Goal: Task Accomplishment & Management: Manage account settings

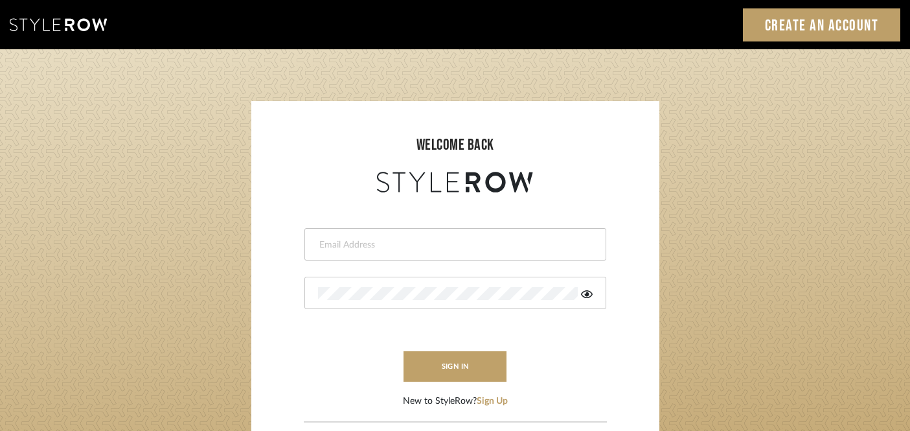
click at [490, 243] on input "email" at bounding box center [453, 244] width 271 height 13
type input "R"
type input "harmonylg@gmail.com"
click at [589, 292] on icon at bounding box center [587, 294] width 12 height 10
click at [465, 384] on form "harmonylg@gmail.com sign in New to StyleRow? Sign Up" at bounding box center [455, 302] width 382 height 213
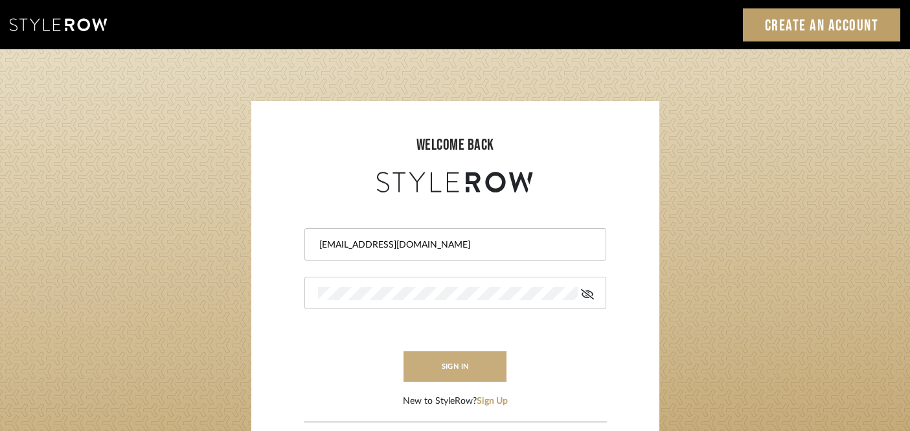
click at [466, 369] on button "sign in" at bounding box center [456, 366] width 104 height 30
click at [463, 370] on button "sign in" at bounding box center [456, 366] width 104 height 30
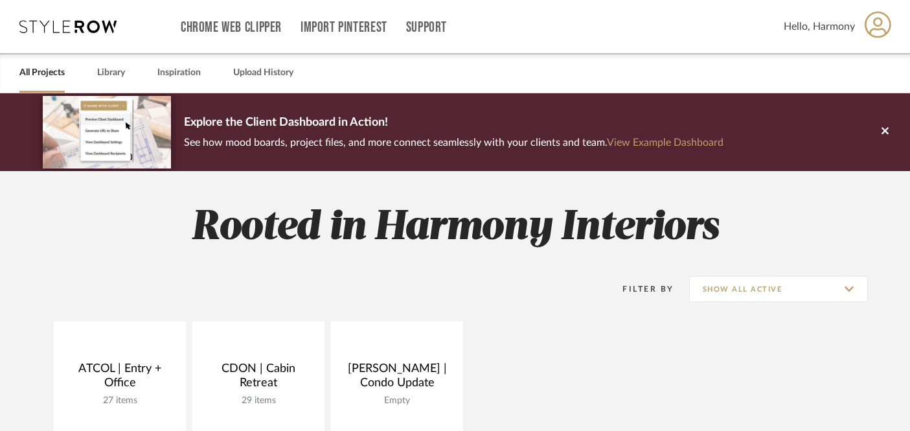
click at [879, 31] on icon at bounding box center [878, 24] width 27 height 27
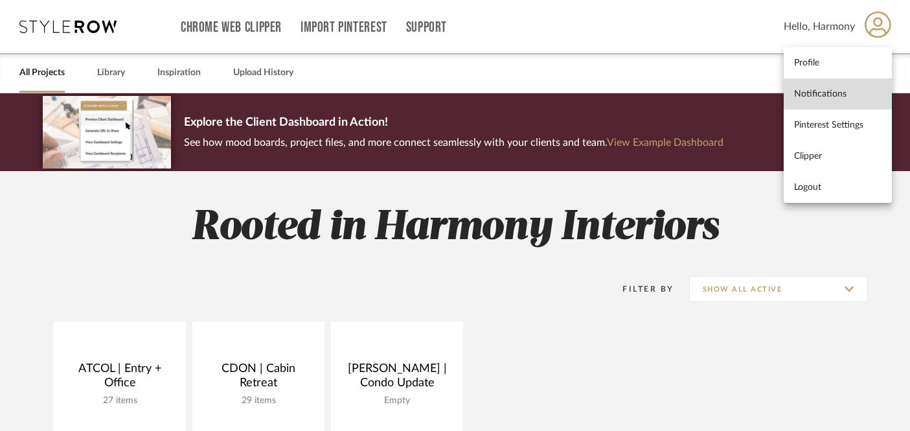
click at [840, 91] on span "Notifications" at bounding box center [837, 93] width 87 height 11
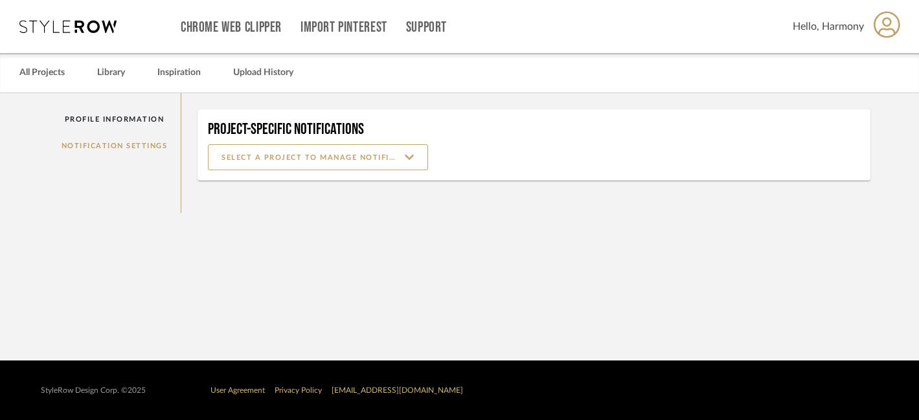
click at [106, 146] on div "Profile Information Notification Settings" at bounding box center [115, 153] width 134 height 120
click at [349, 161] on input at bounding box center [318, 157] width 220 height 26
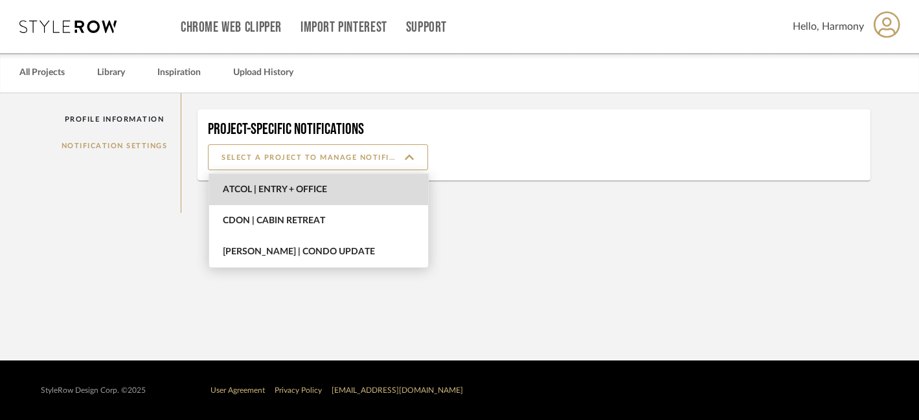
click at [360, 187] on span "ATCOL | Entry + Office" at bounding box center [320, 190] width 195 height 11
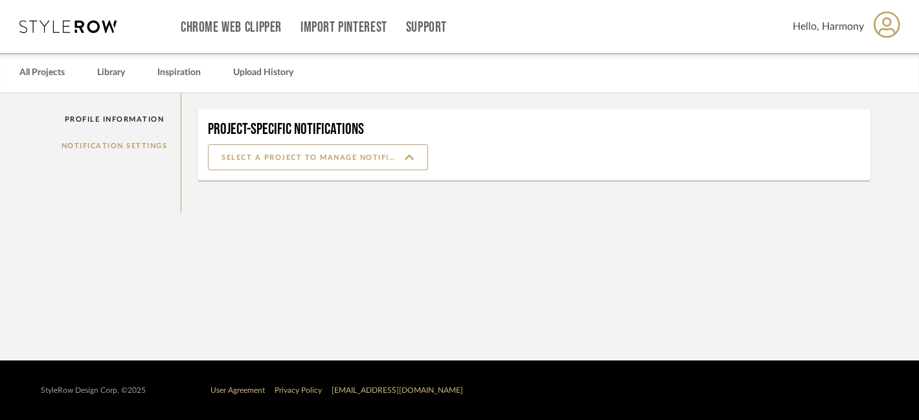
type input "ATCOL | Entry + Office"
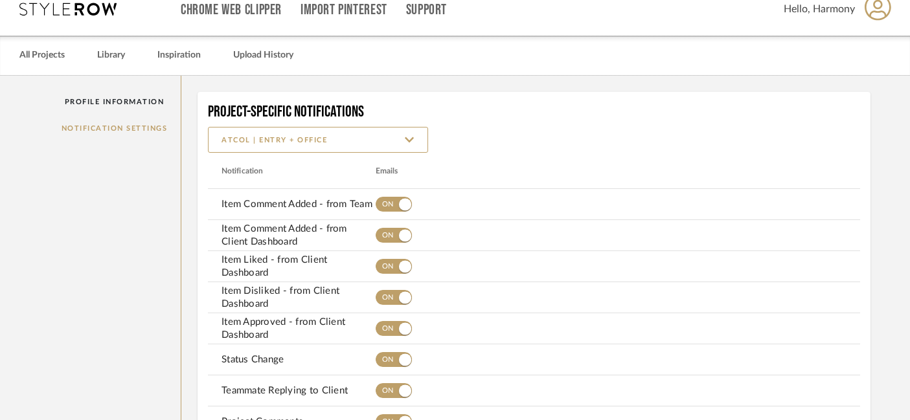
scroll to position [27, 0]
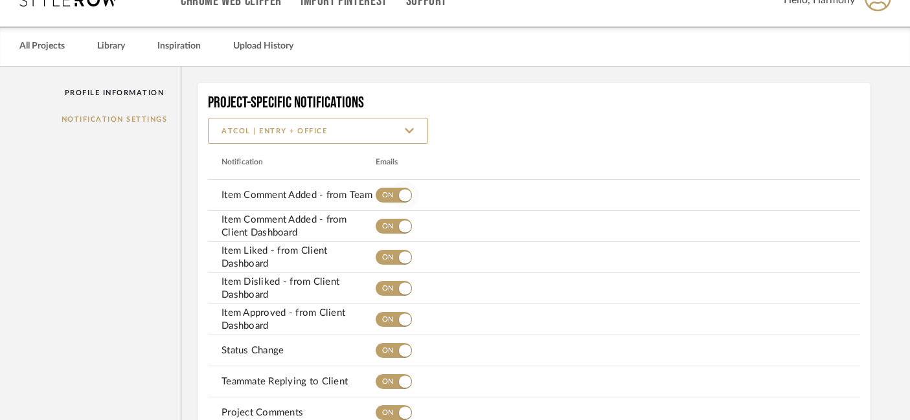
click at [408, 188] on span "button" at bounding box center [405, 195] width 29 height 29
click at [410, 224] on span "button" at bounding box center [405, 227] width 14 height 14
click at [400, 260] on span "button" at bounding box center [405, 257] width 12 height 12
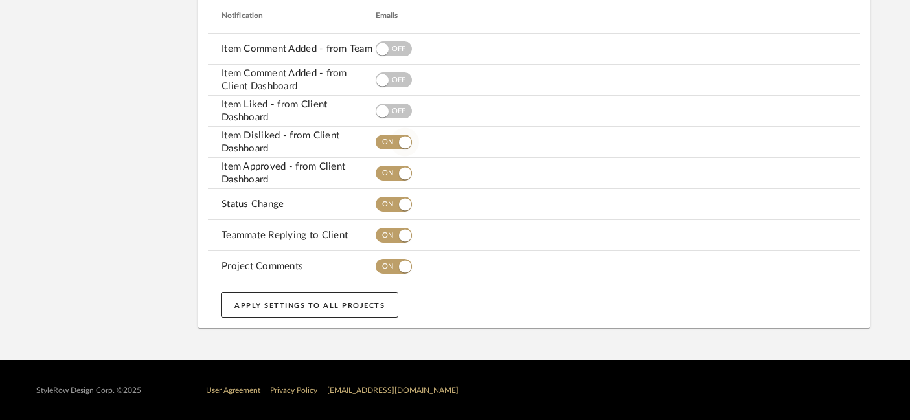
click at [403, 144] on span "button" at bounding box center [405, 142] width 12 height 12
click at [403, 175] on span "button" at bounding box center [405, 173] width 12 height 12
click at [404, 207] on span "button" at bounding box center [405, 204] width 12 height 12
click at [406, 242] on span "button" at bounding box center [405, 236] width 29 height 29
click at [406, 266] on span "button" at bounding box center [405, 266] width 12 height 12
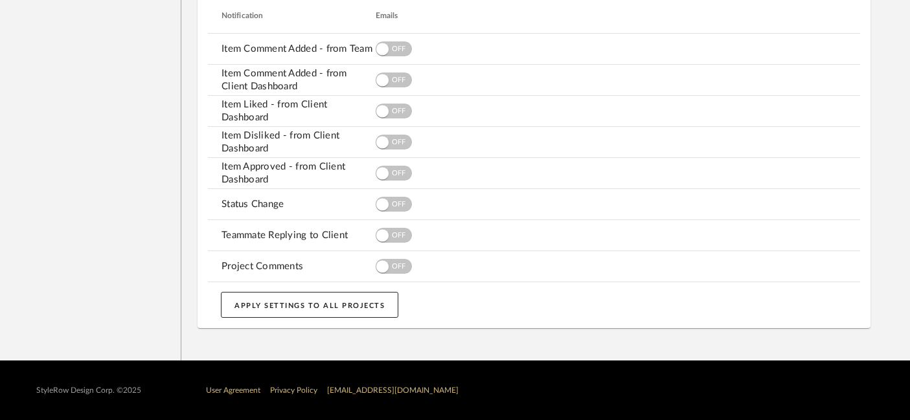
click at [349, 310] on button "APPLY SETTINGS TO ALL PROJECTS" at bounding box center [310, 305] width 178 height 26
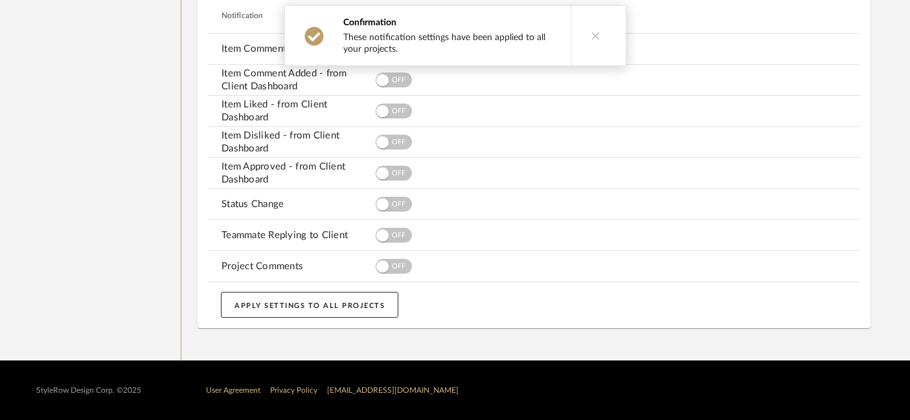
scroll to position [0, 0]
